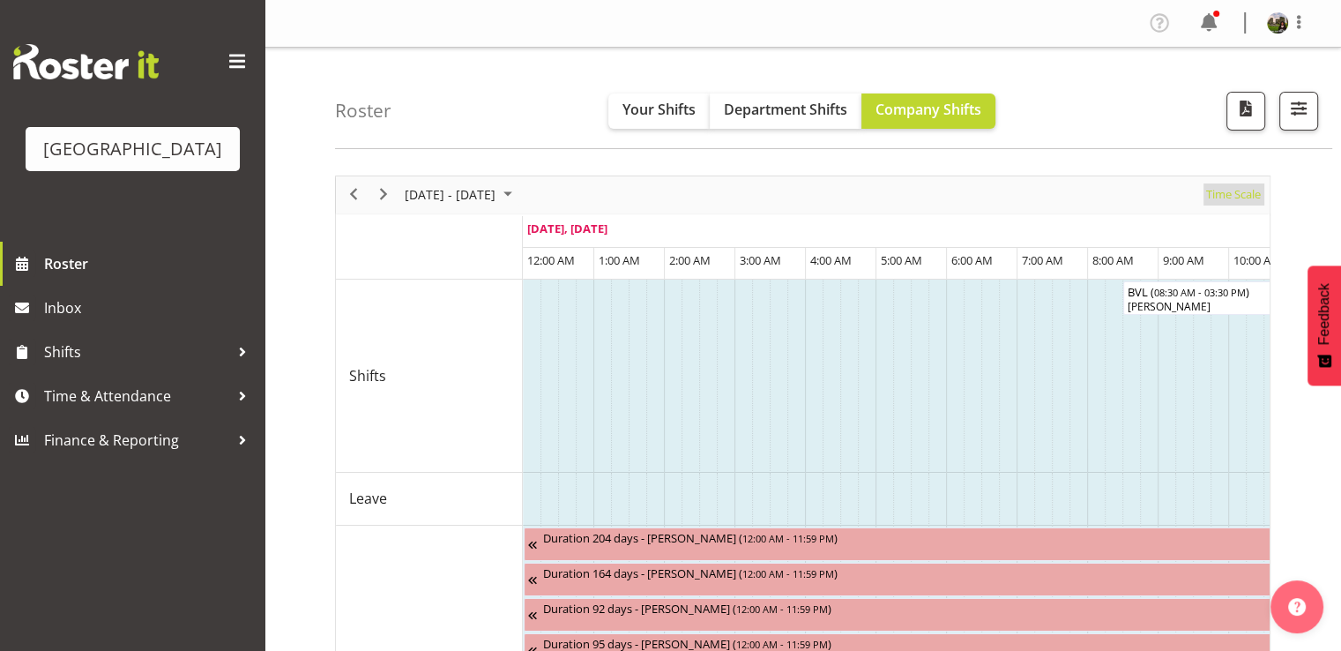
click at [1227, 195] on span "Time Scale" at bounding box center [1234, 194] width 58 height 22
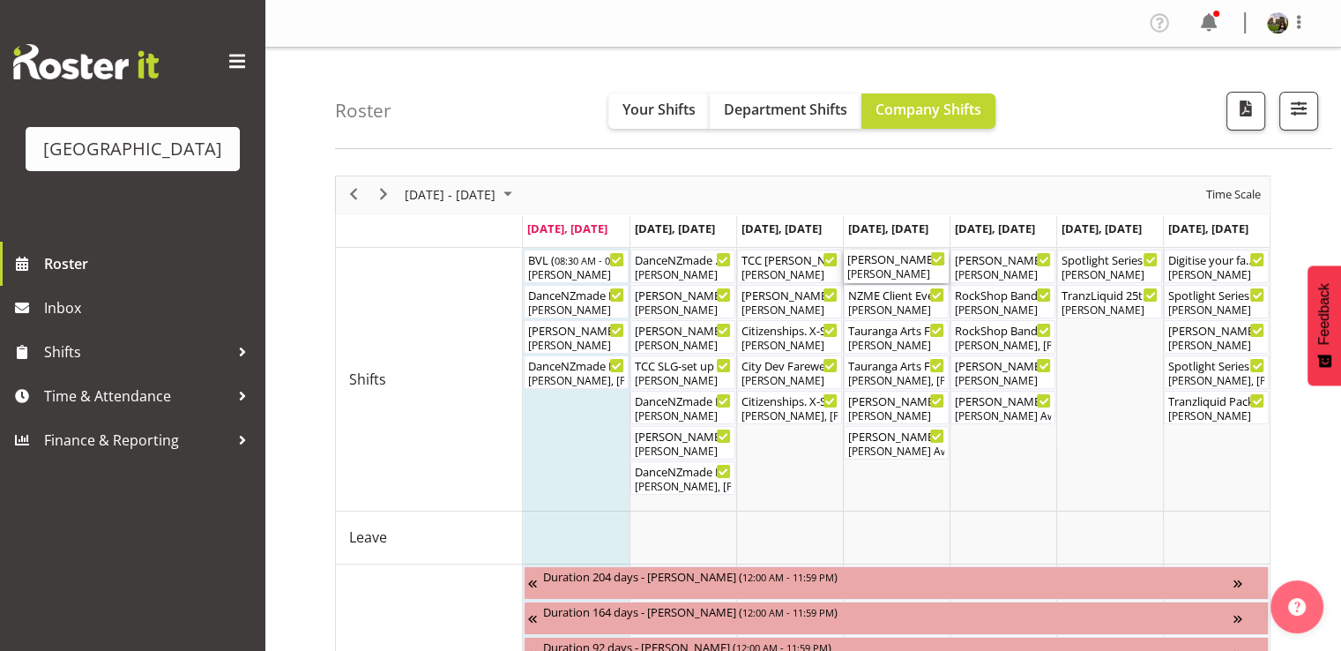
click at [906, 279] on div "Lisa Camplin" at bounding box center [896, 274] width 98 height 16
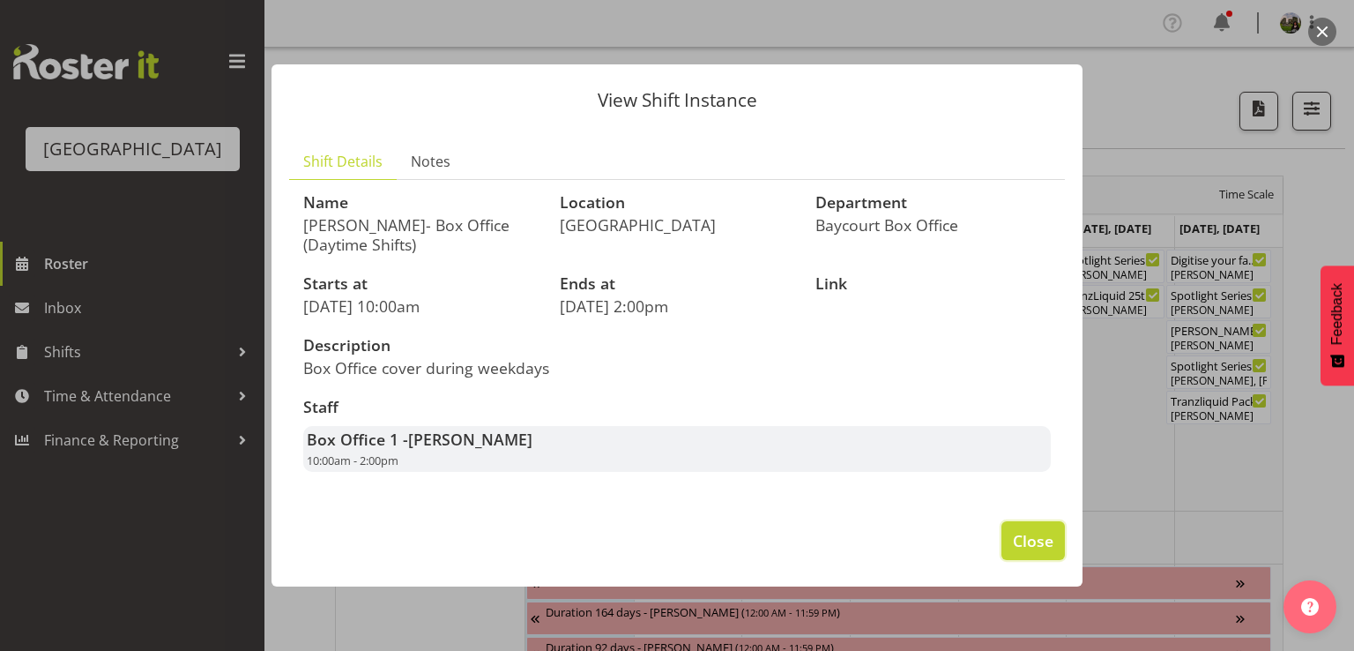
click at [1020, 536] on span "Close" at bounding box center [1033, 540] width 41 height 23
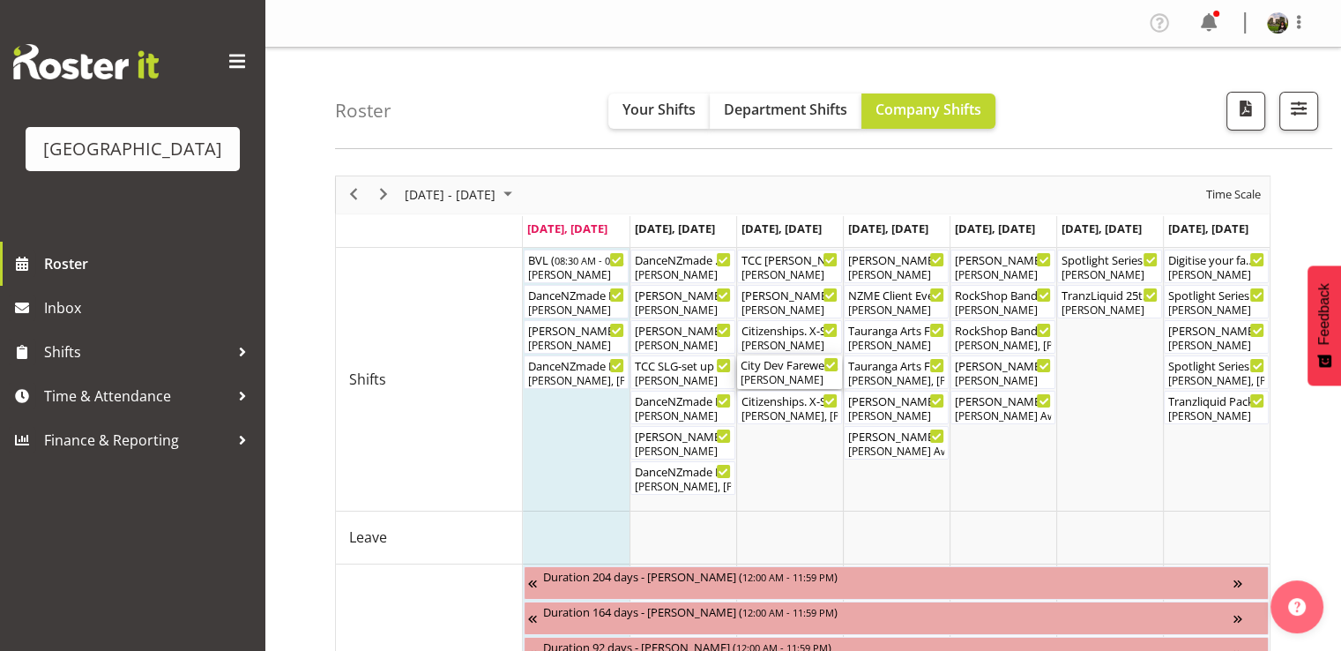
click at [785, 378] on div "Aaron Smart" at bounding box center [790, 380] width 98 height 16
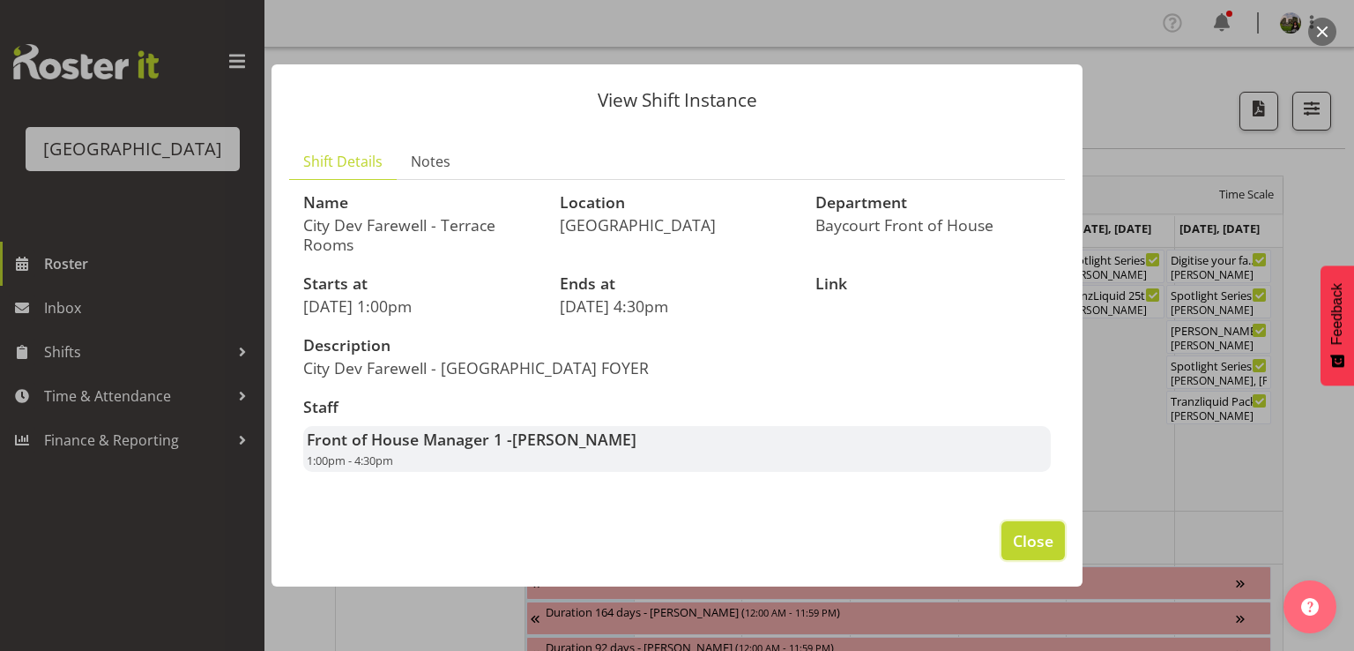
click at [1041, 541] on span "Close" at bounding box center [1033, 540] width 41 height 23
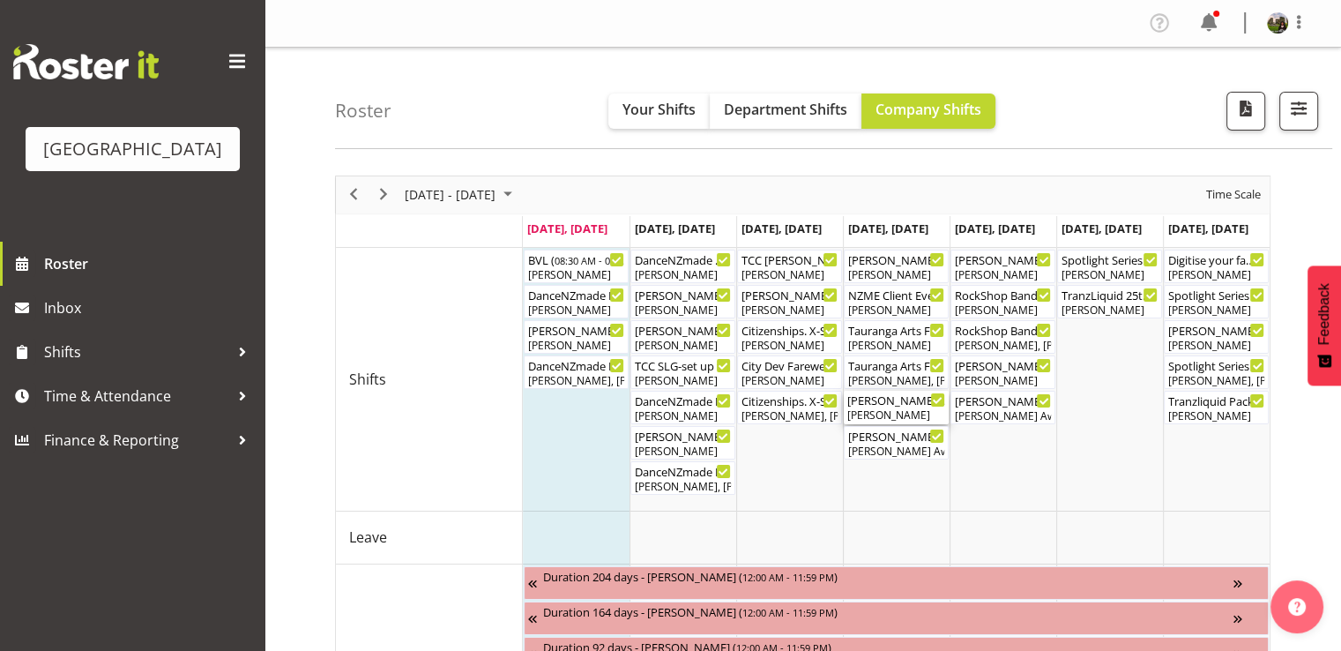
click at [906, 408] on div "David Tauranga" at bounding box center [896, 415] width 98 height 16
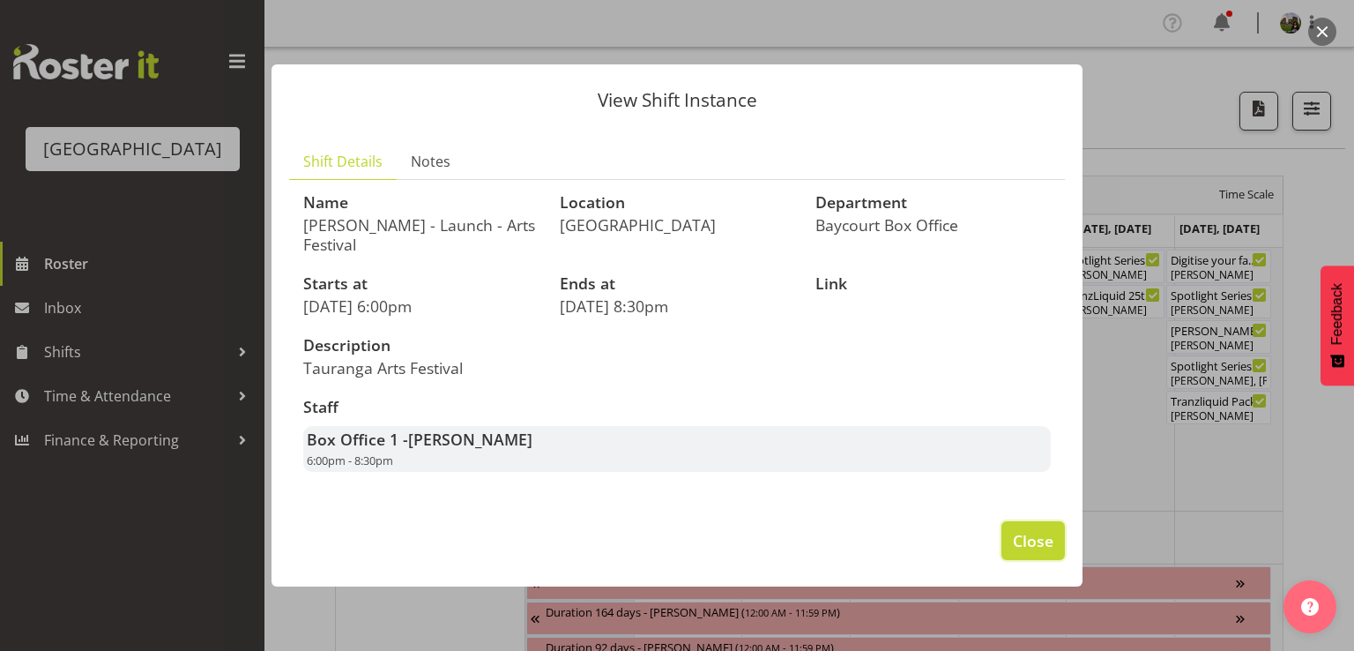
click at [1019, 541] on span "Close" at bounding box center [1033, 540] width 41 height 23
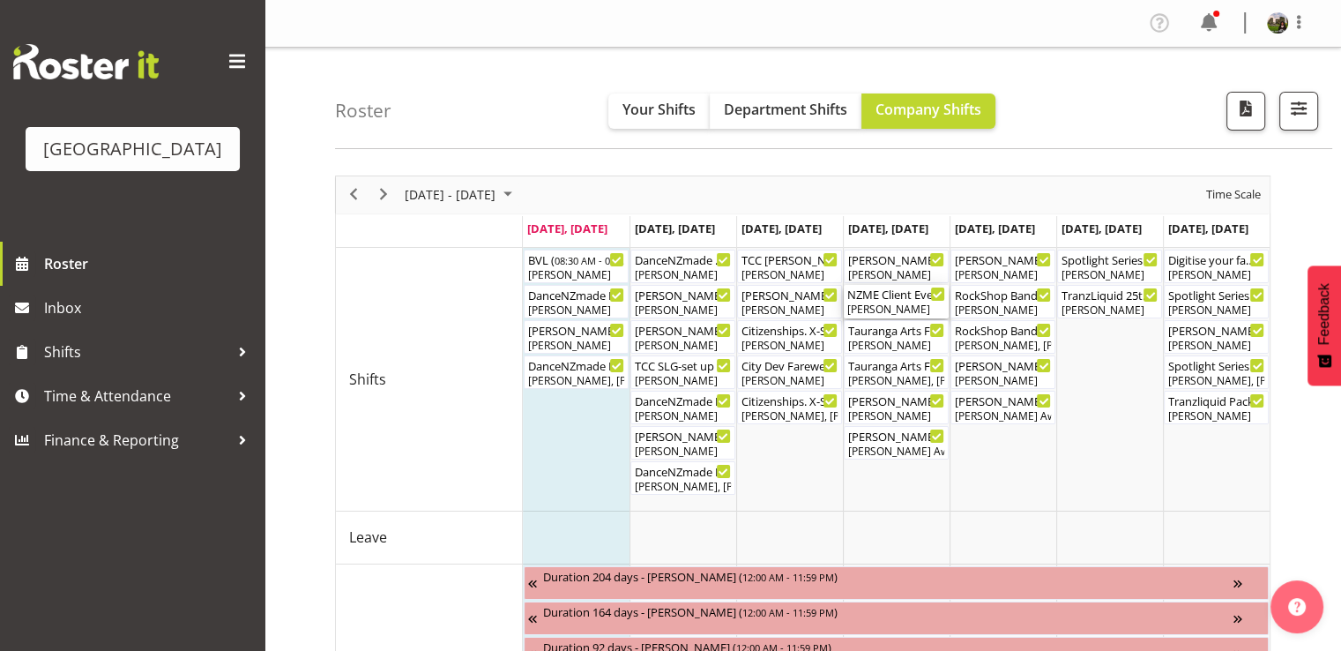
click at [879, 305] on div "Aaron Smart" at bounding box center [896, 310] width 98 height 16
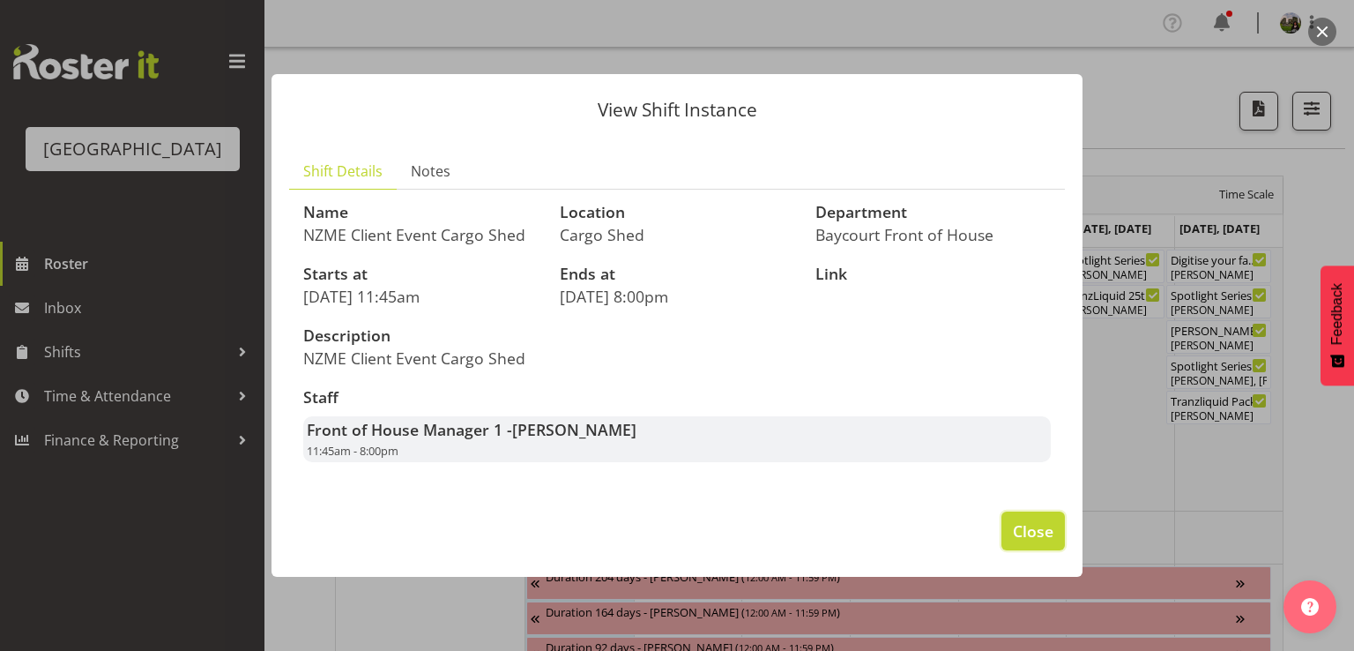
click at [1022, 526] on span "Close" at bounding box center [1033, 530] width 41 height 23
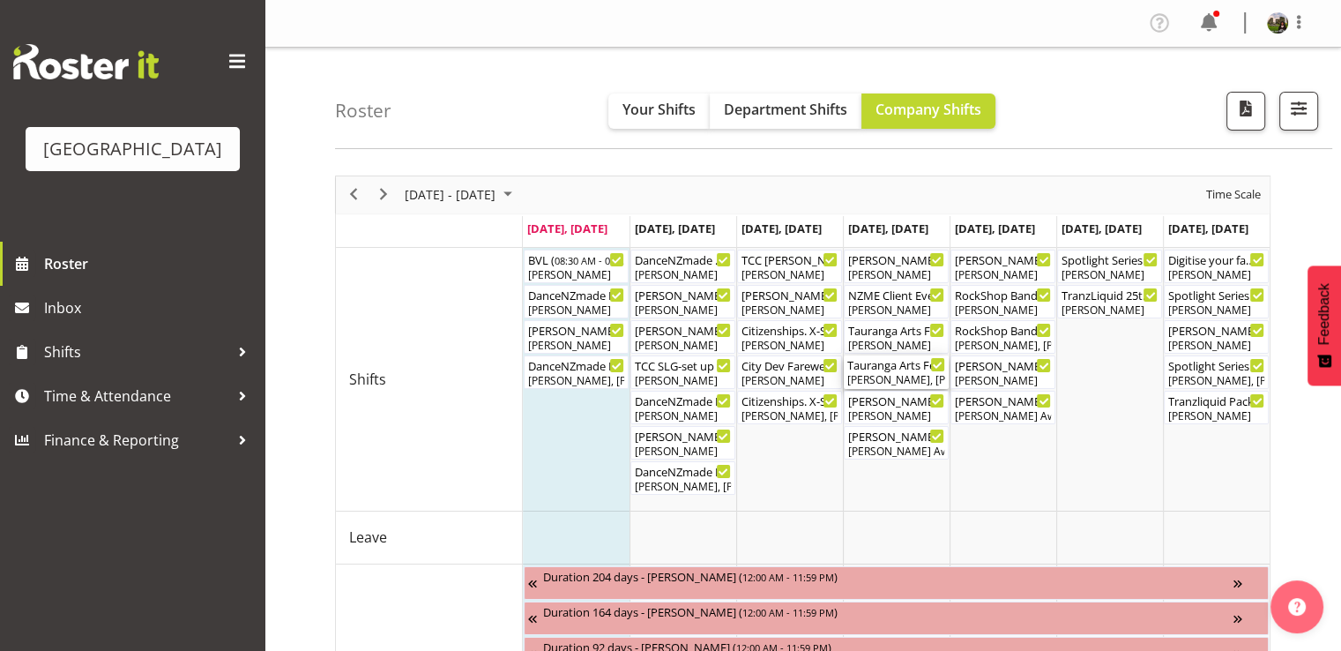
click at [892, 378] on div "Dominique Vogler, Valerie Donaldson, Amanda Clark, Chris Darlington, Renée Hewi…" at bounding box center [896, 380] width 98 height 16
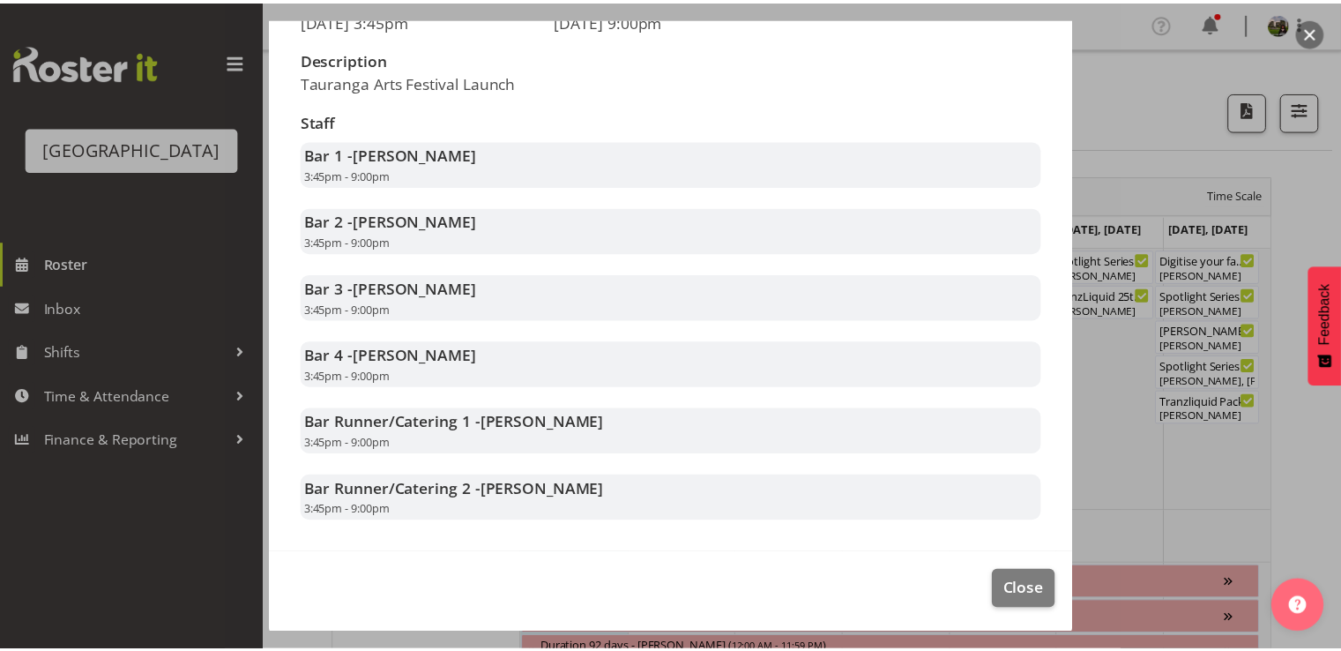
scroll to position [286, 0]
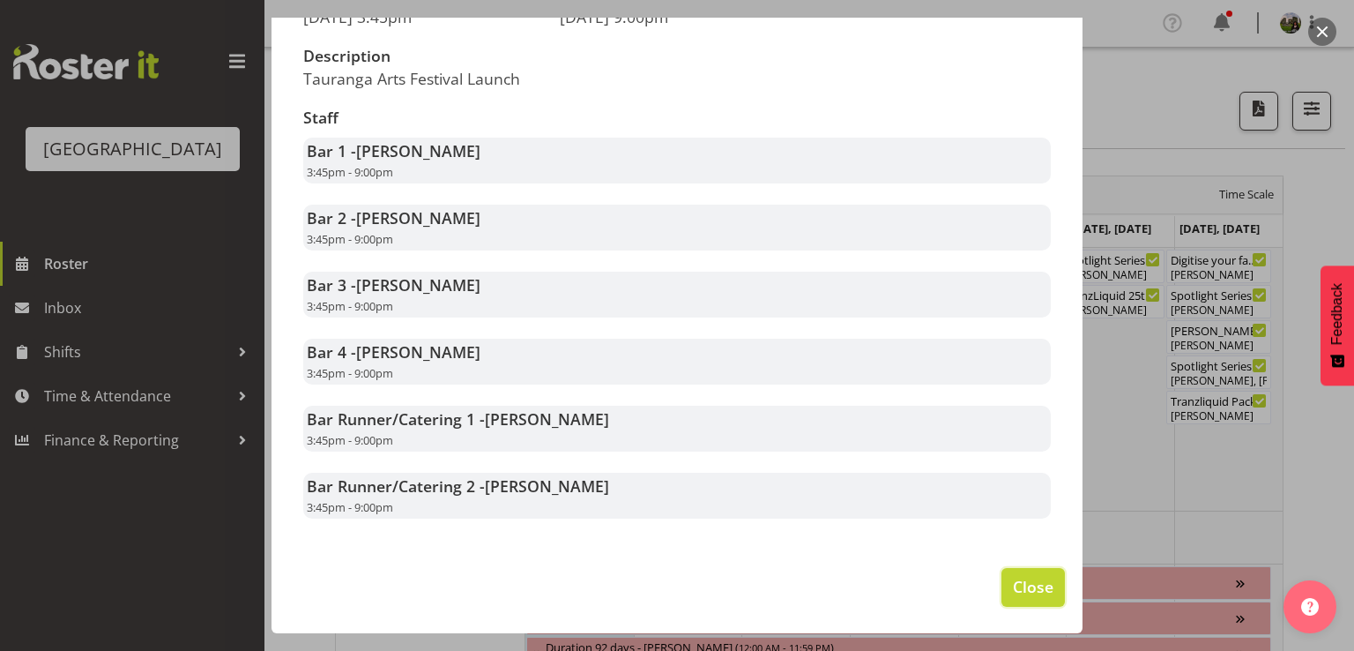
click at [1013, 579] on span "Close" at bounding box center [1033, 586] width 41 height 23
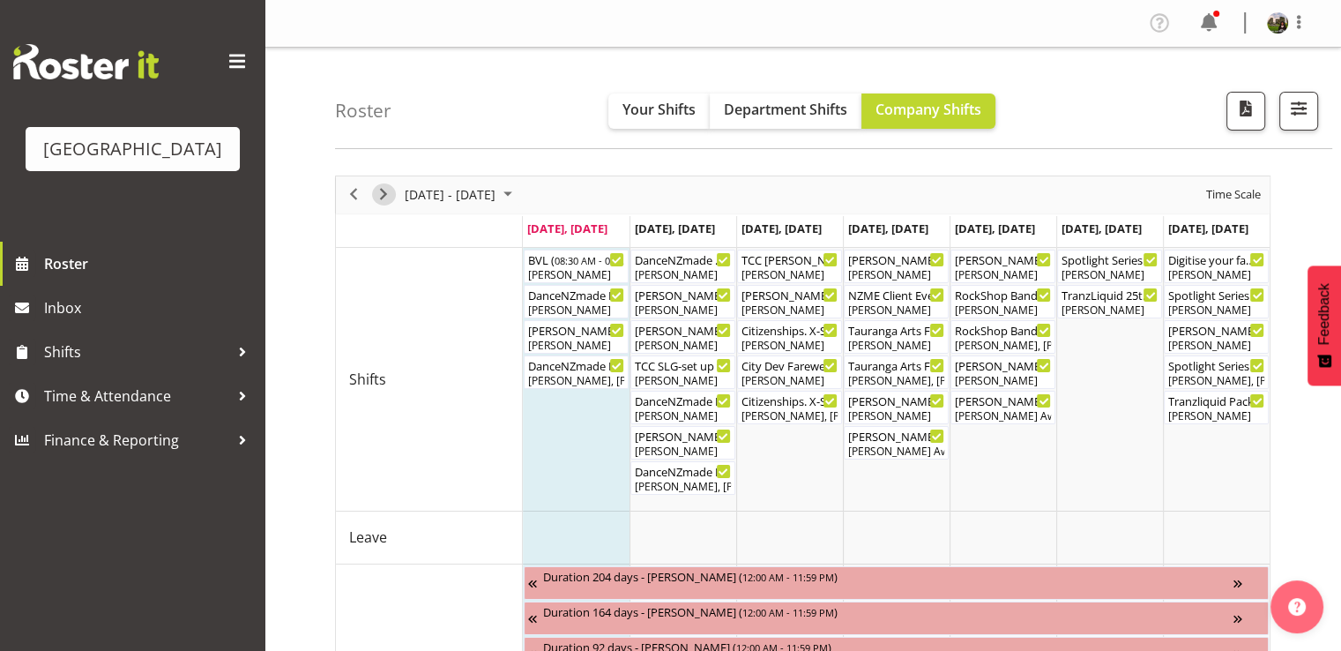
click at [386, 194] on span "Next" at bounding box center [383, 194] width 21 height 22
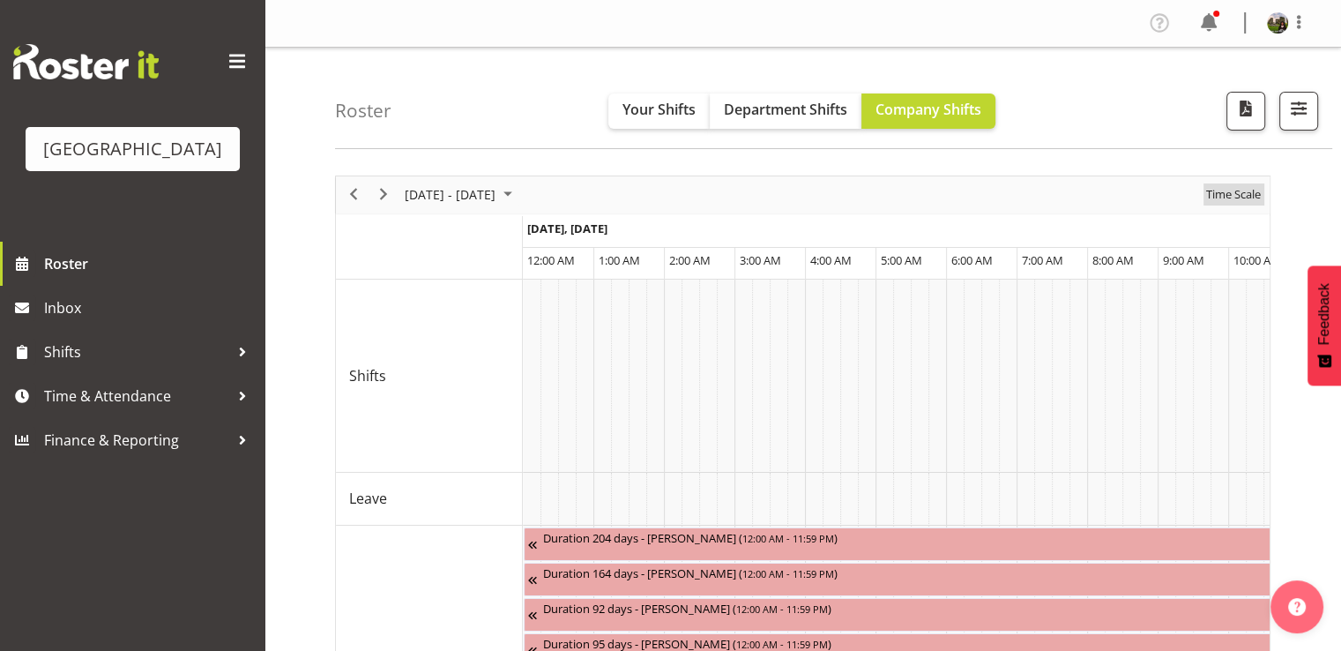
click at [1227, 193] on span "Time Scale" at bounding box center [1234, 194] width 58 height 22
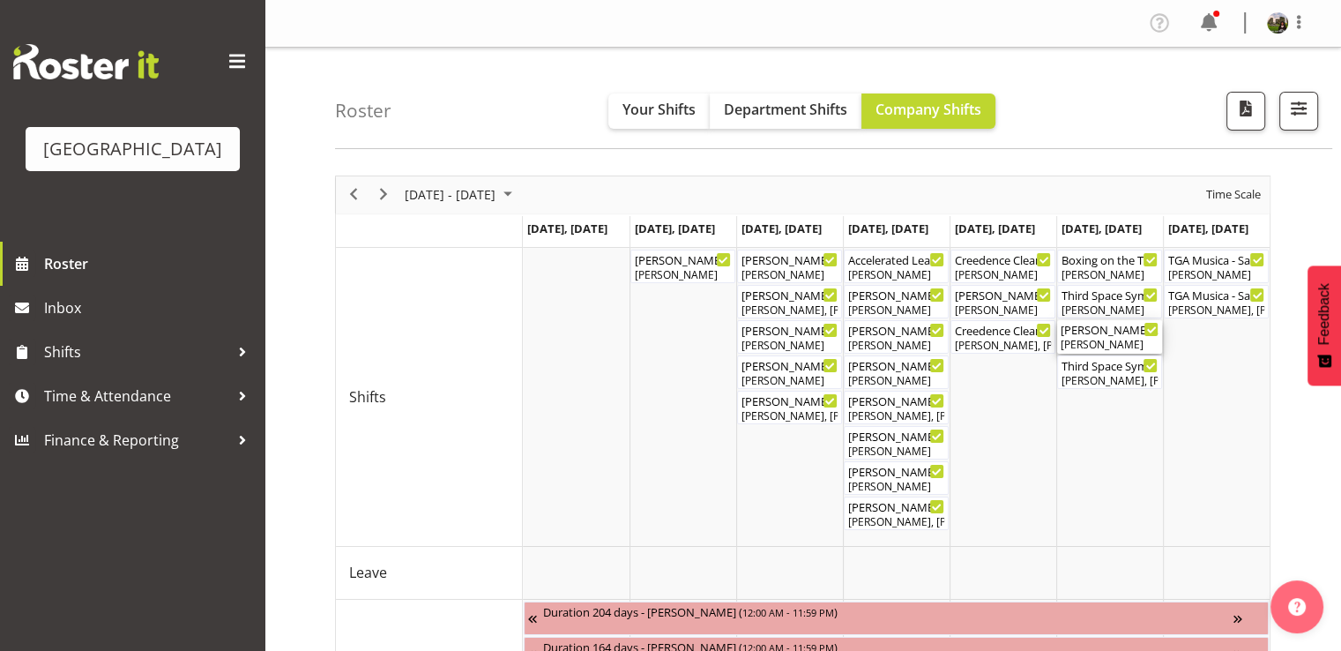
click at [1110, 348] on div "[PERSON_NAME]" at bounding box center [1110, 345] width 98 height 16
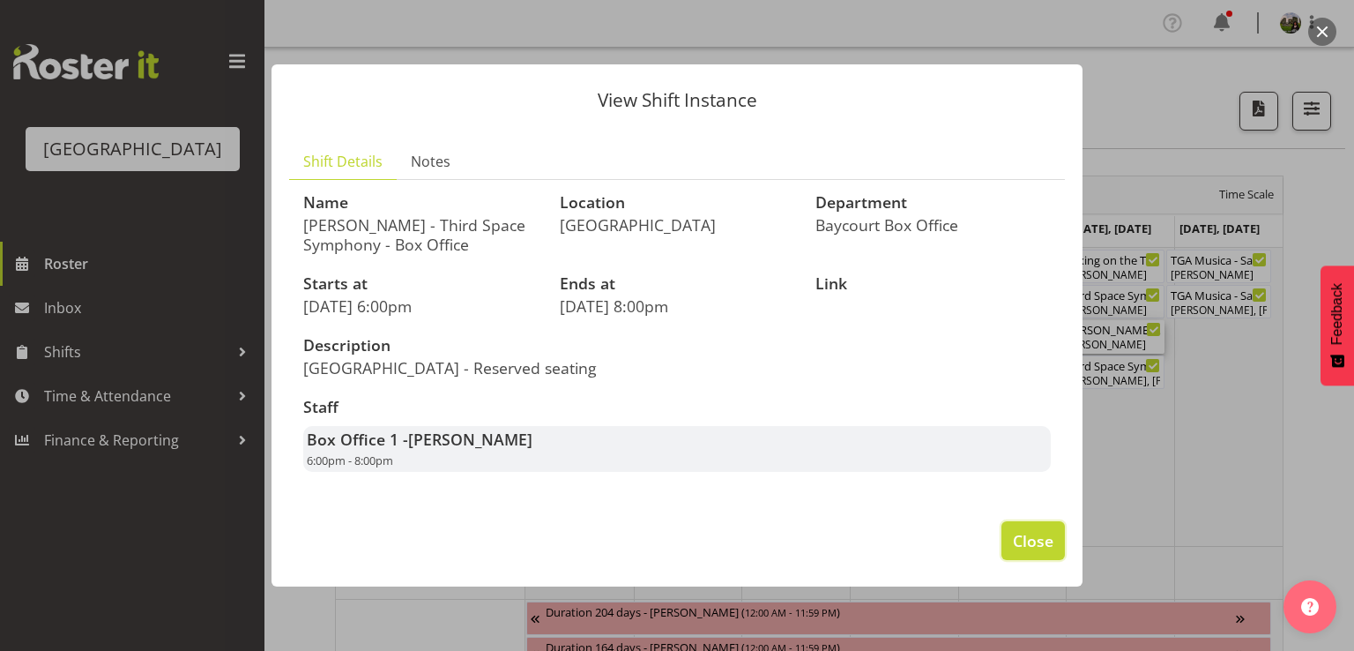
click at [1051, 549] on span "Close" at bounding box center [1033, 540] width 41 height 23
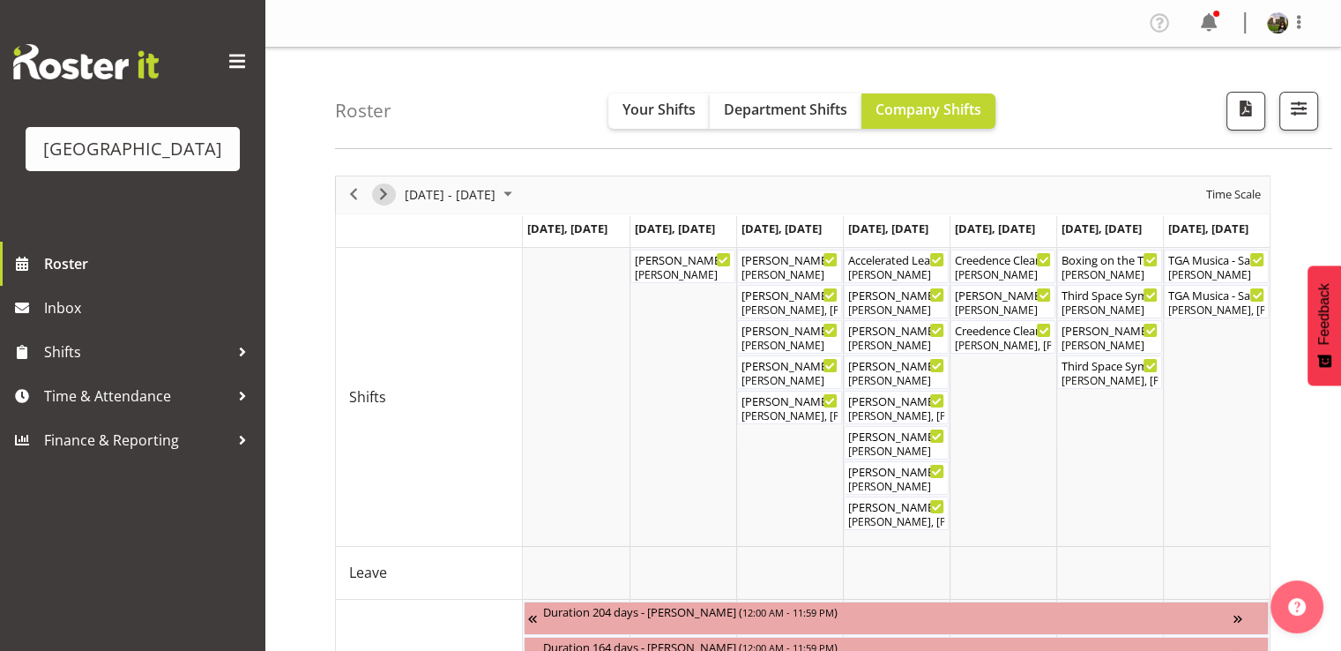
click at [388, 191] on span "Next" at bounding box center [383, 194] width 21 height 22
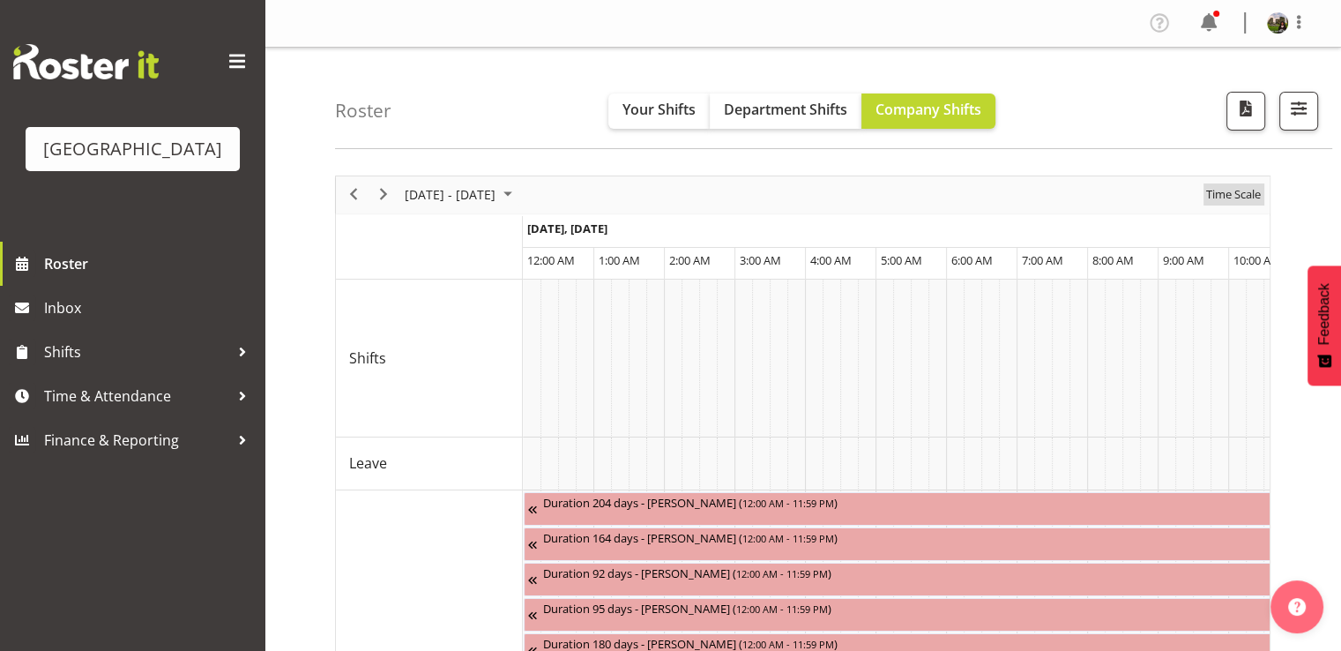
click at [1231, 196] on span "Time Scale" at bounding box center [1234, 194] width 58 height 22
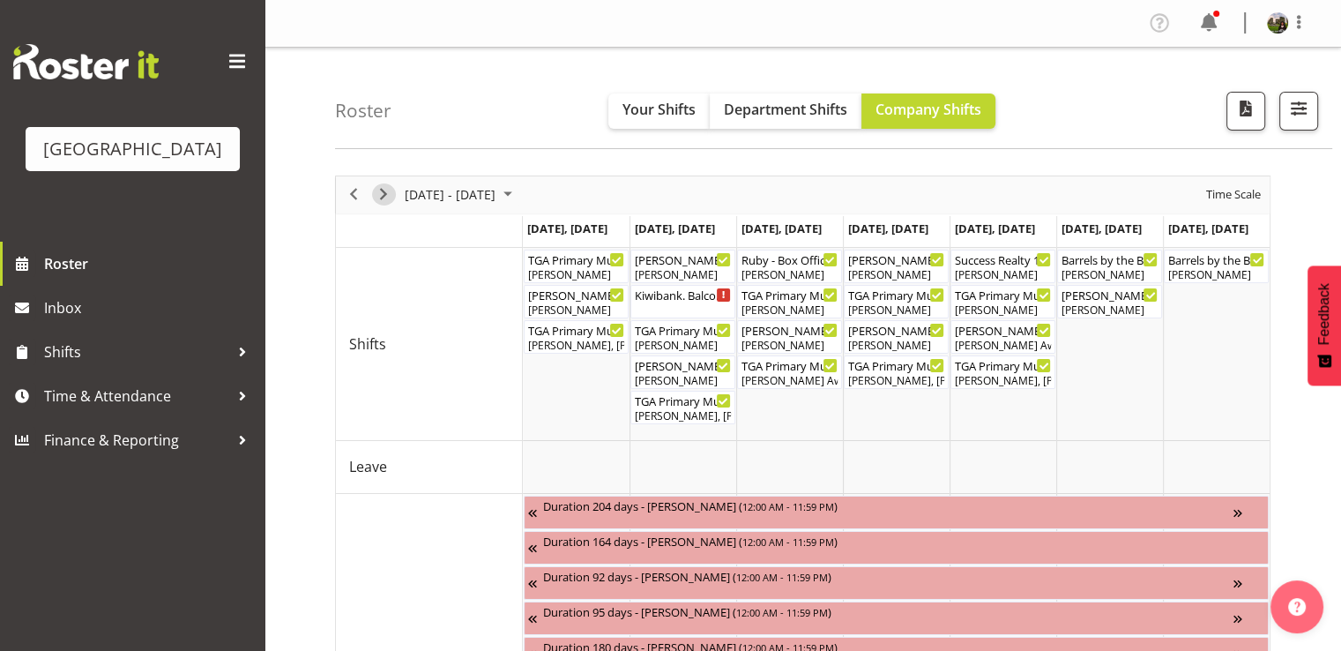
click at [384, 195] on span "Next" at bounding box center [383, 194] width 21 height 22
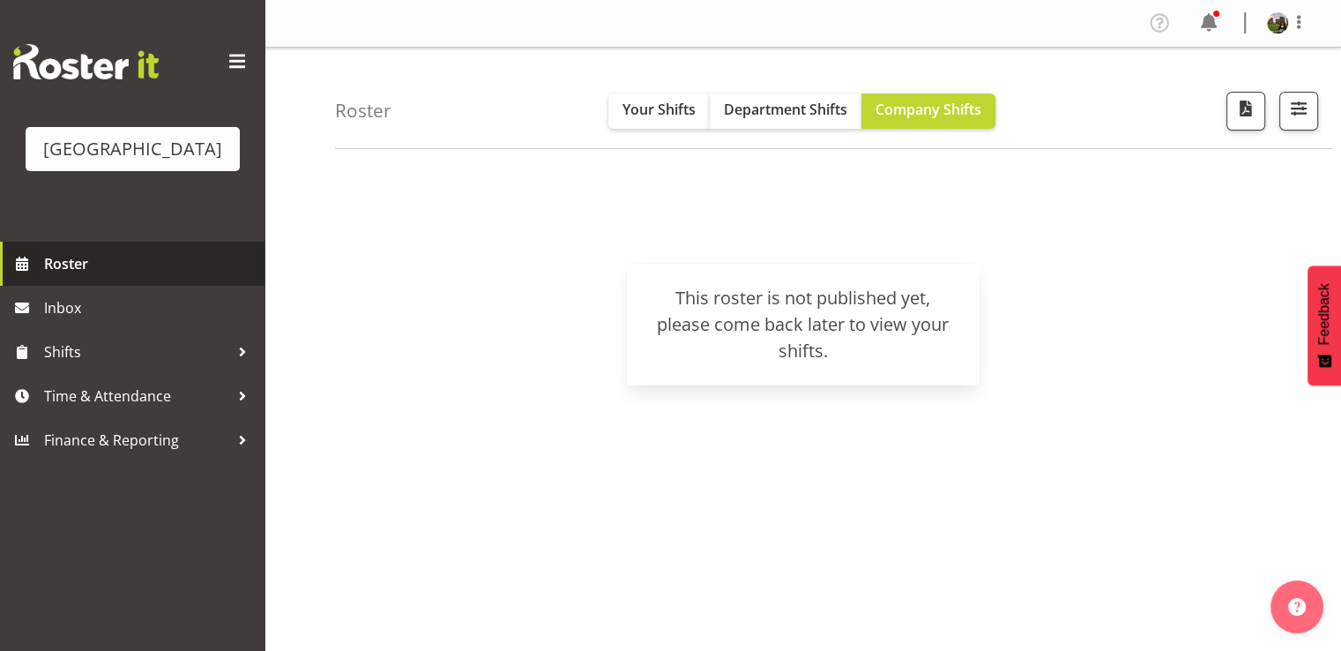
click at [60, 277] on span "Roster" at bounding box center [150, 263] width 212 height 26
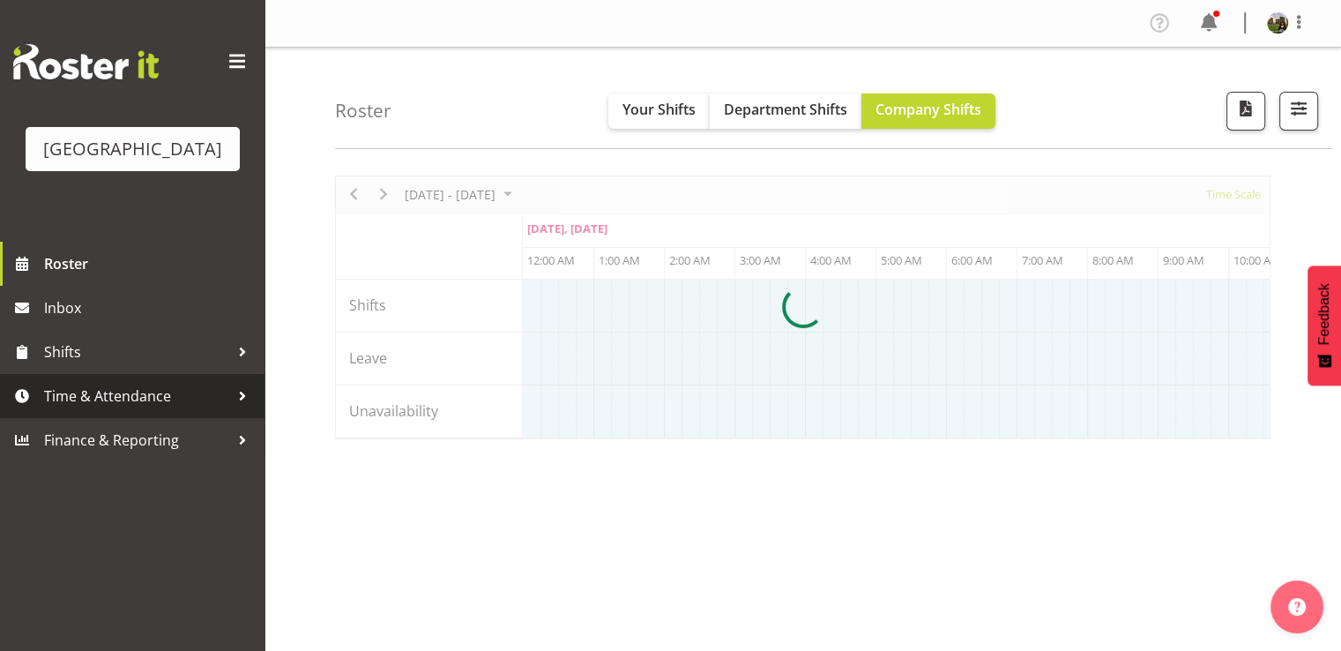
click at [108, 409] on span "Time & Attendance" at bounding box center [136, 396] width 185 height 26
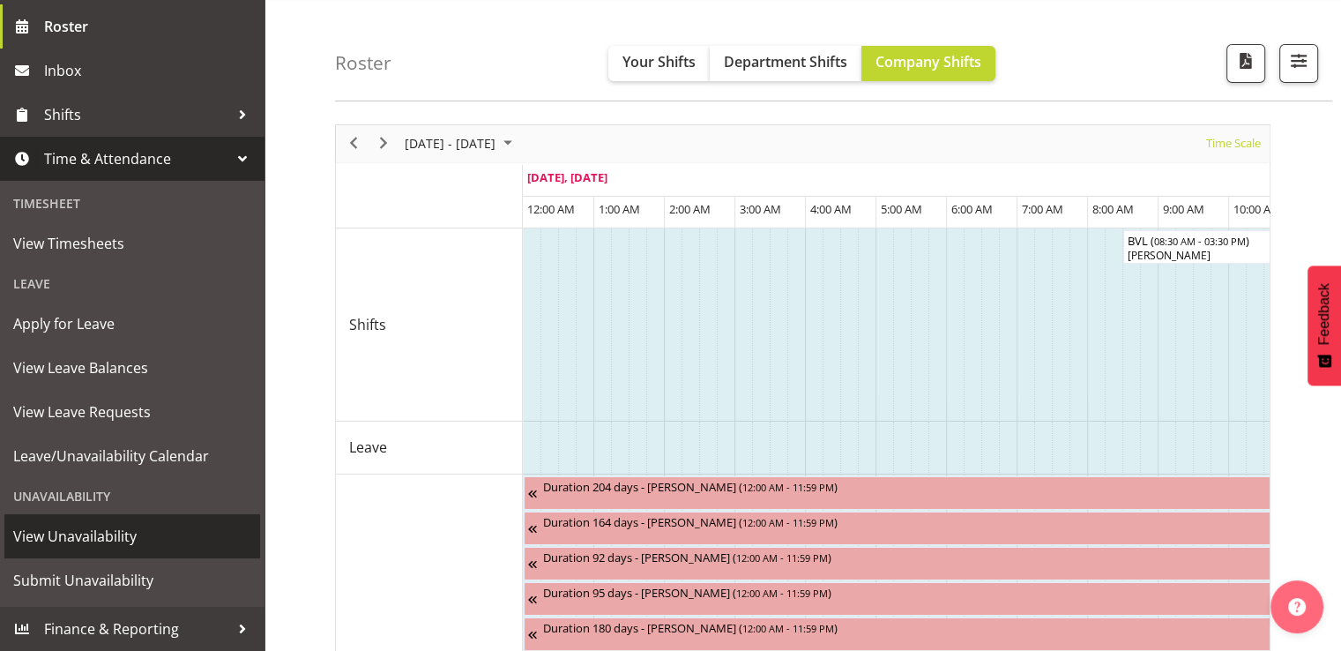
scroll to position [88, 0]
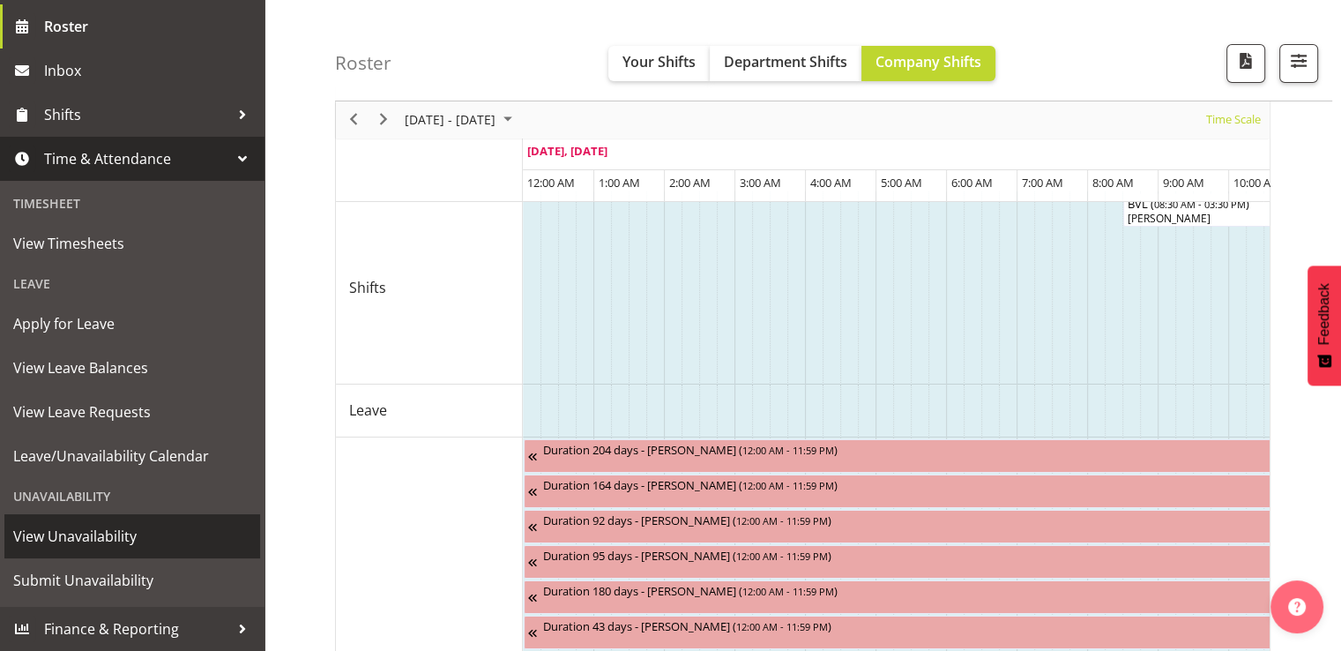
click at [109, 536] on span "View Unavailability" at bounding box center [132, 536] width 238 height 26
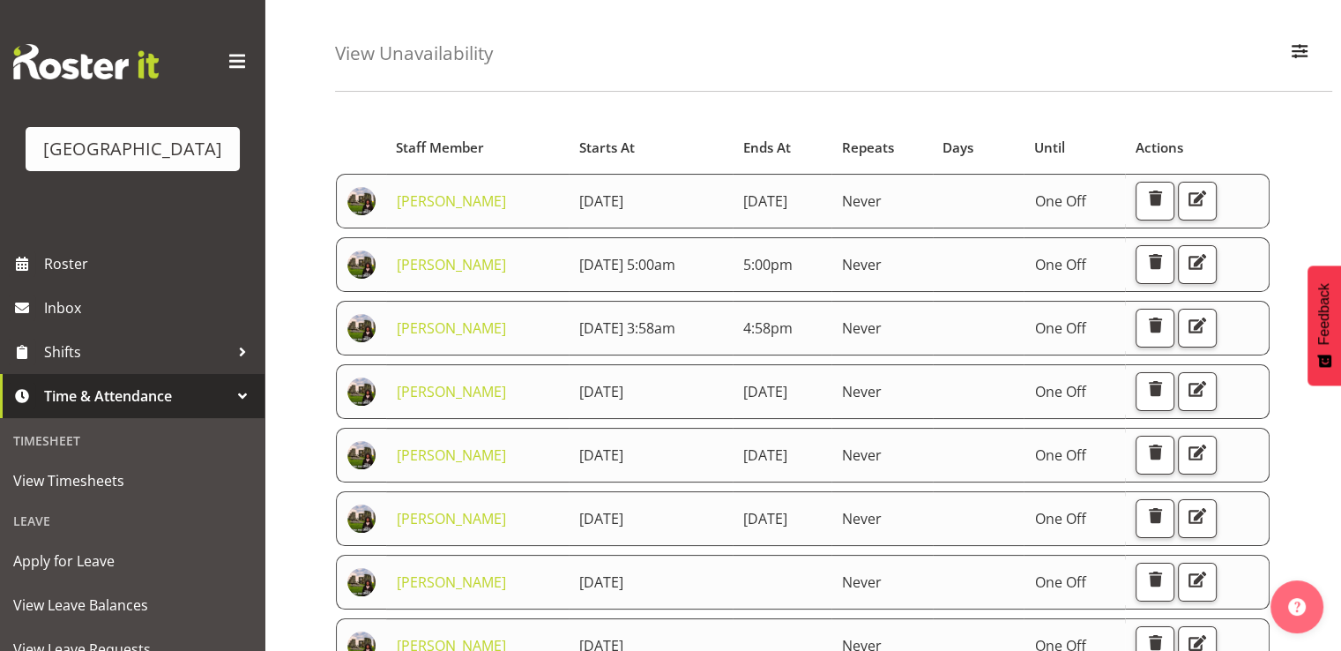
scroll to position [88, 0]
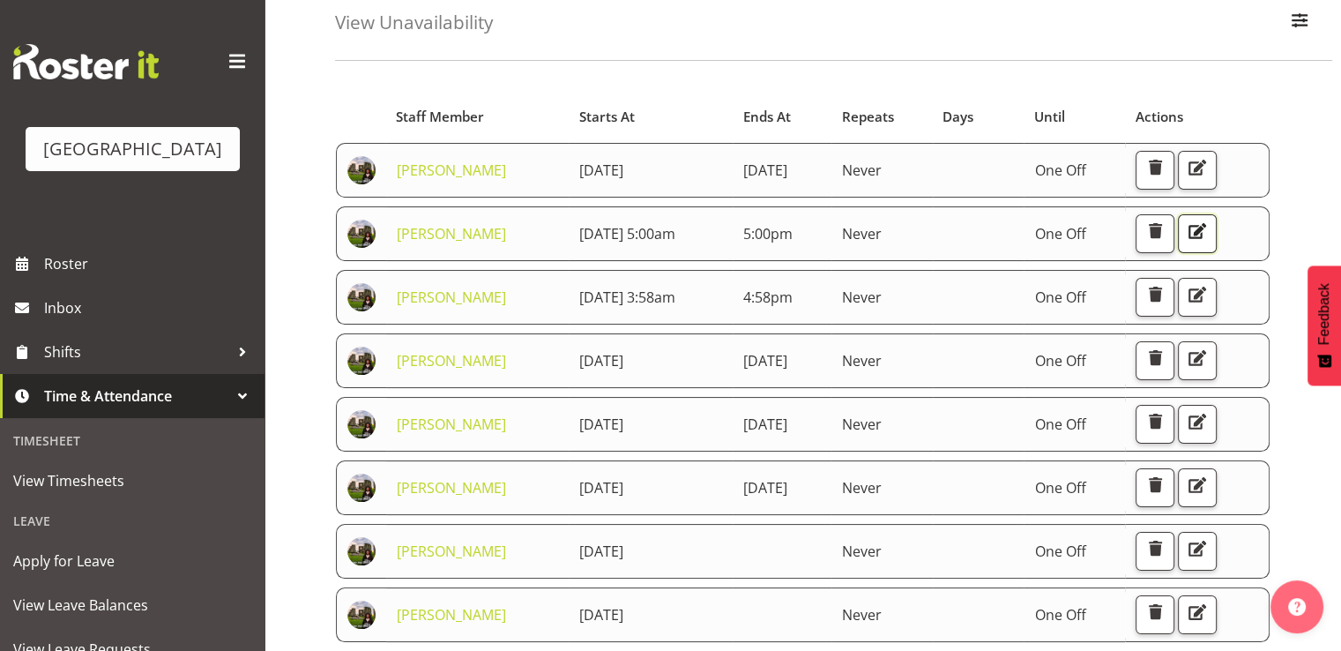
click at [1205, 242] on span "button" at bounding box center [1197, 231] width 23 height 23
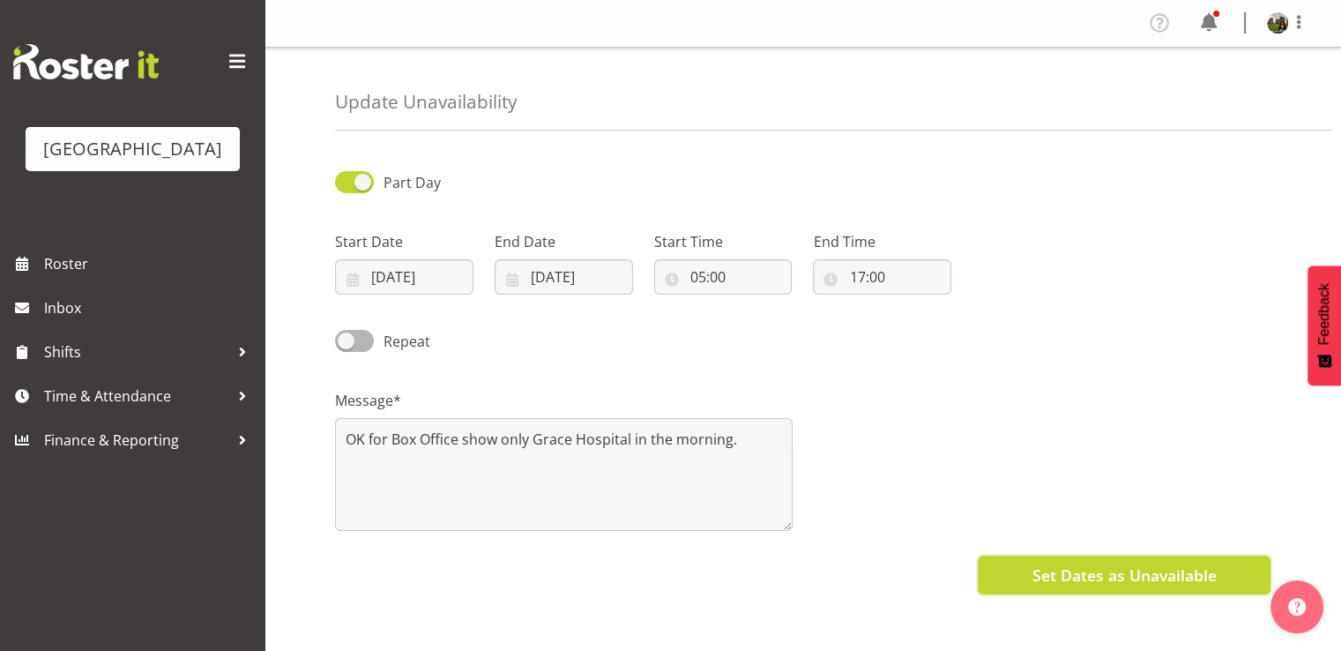
click at [1139, 576] on span "Set Dates as Unavailable" at bounding box center [1124, 574] width 184 height 23
